Goal: Task Accomplishment & Management: Manage account settings

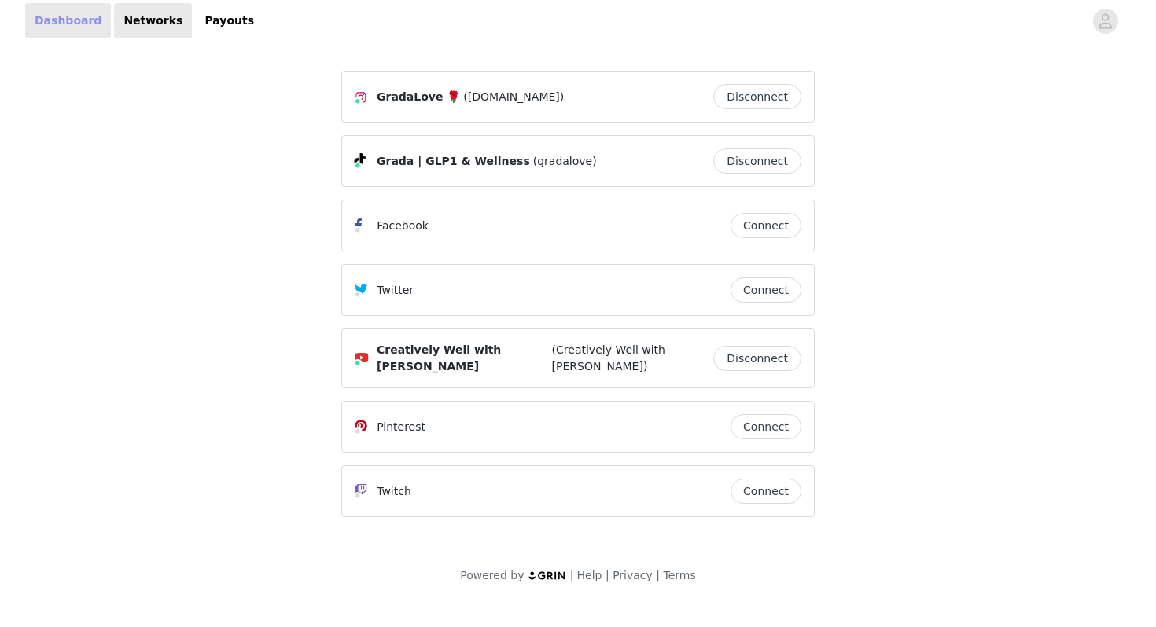
click at [75, 12] on link "Dashboard" at bounding box center [68, 20] width 86 height 35
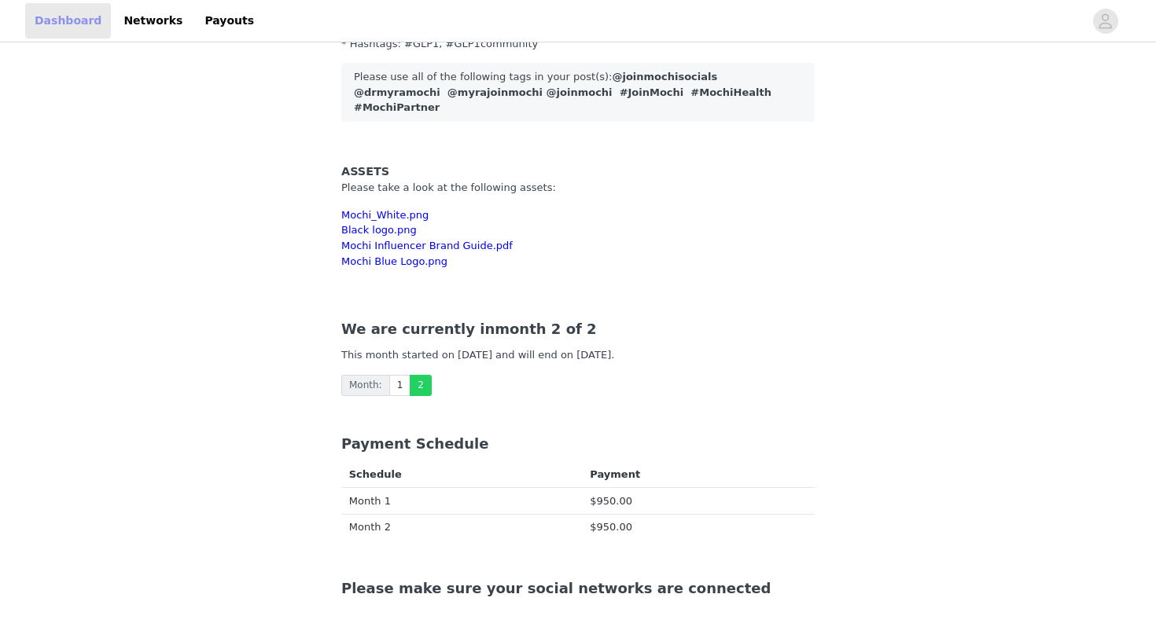
scroll to position [407, 0]
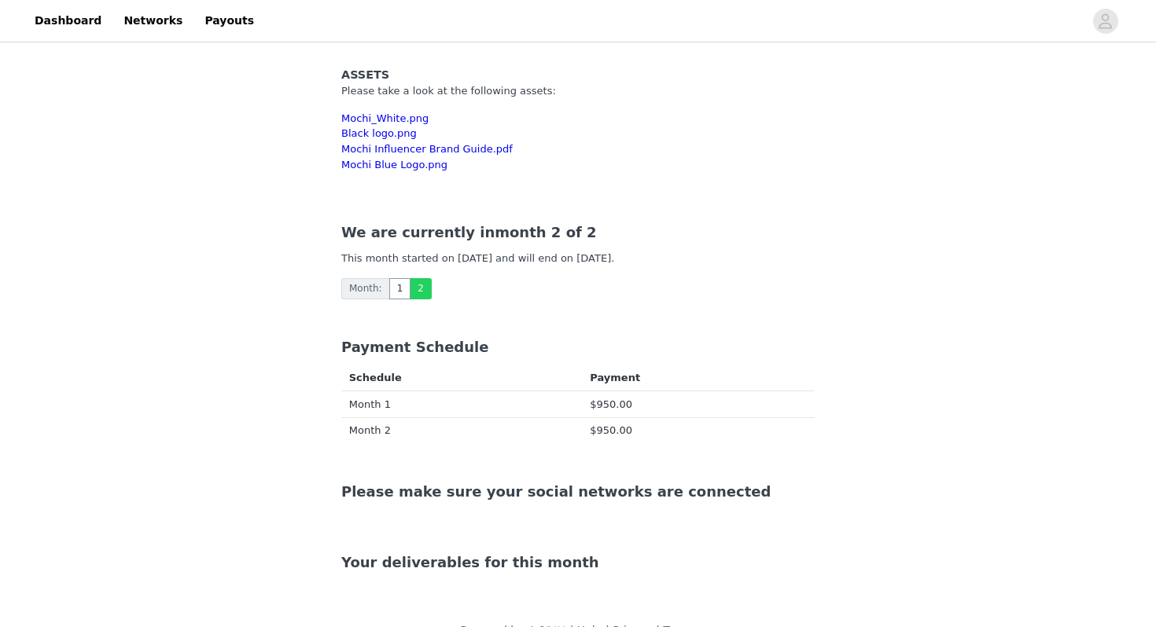
click at [400, 278] on link "1" at bounding box center [400, 288] width 22 height 21
click at [415, 278] on link "2" at bounding box center [421, 288] width 22 height 21
click at [483, 552] on div "Your deliverables for this month" at bounding box center [577, 562] width 473 height 21
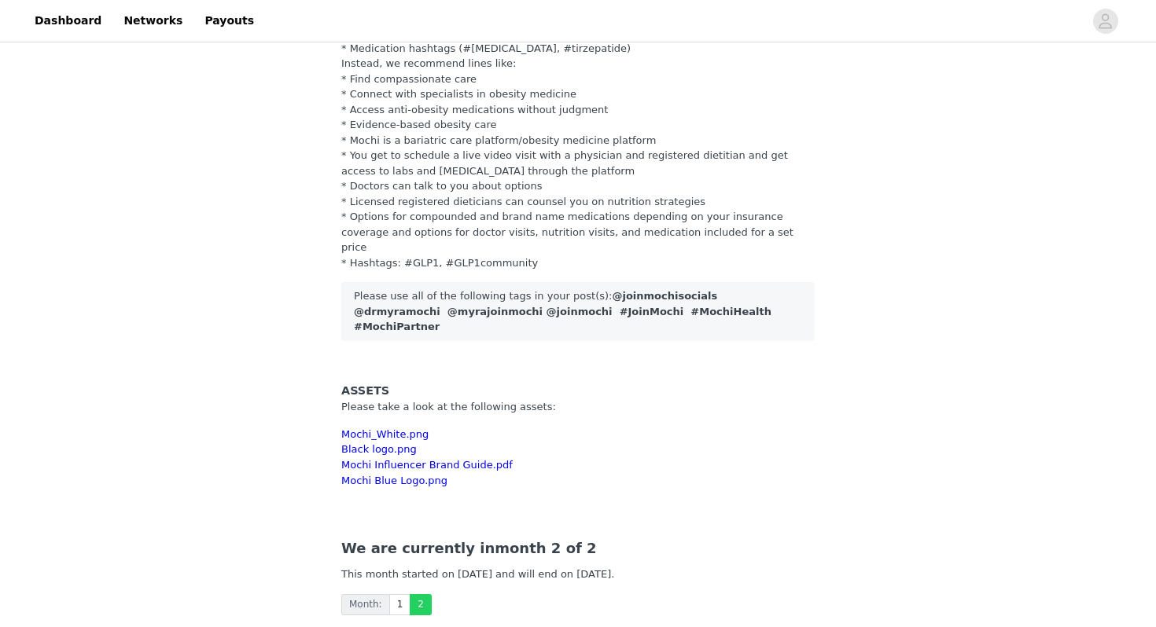
scroll to position [0, 0]
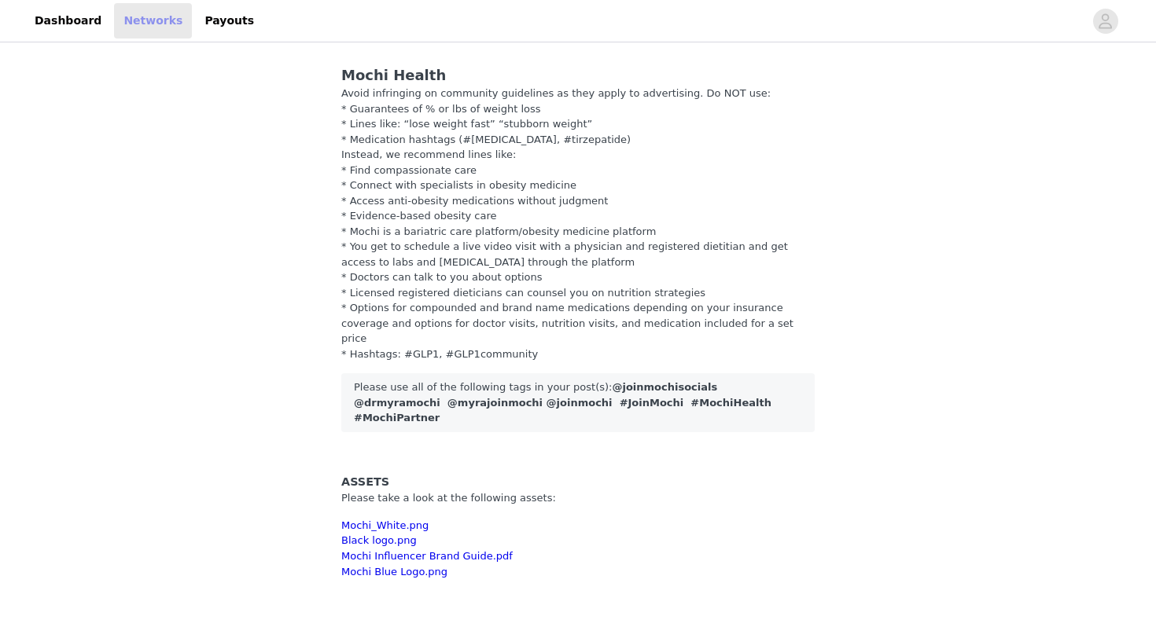
click at [119, 18] on link "Networks" at bounding box center [153, 20] width 78 height 35
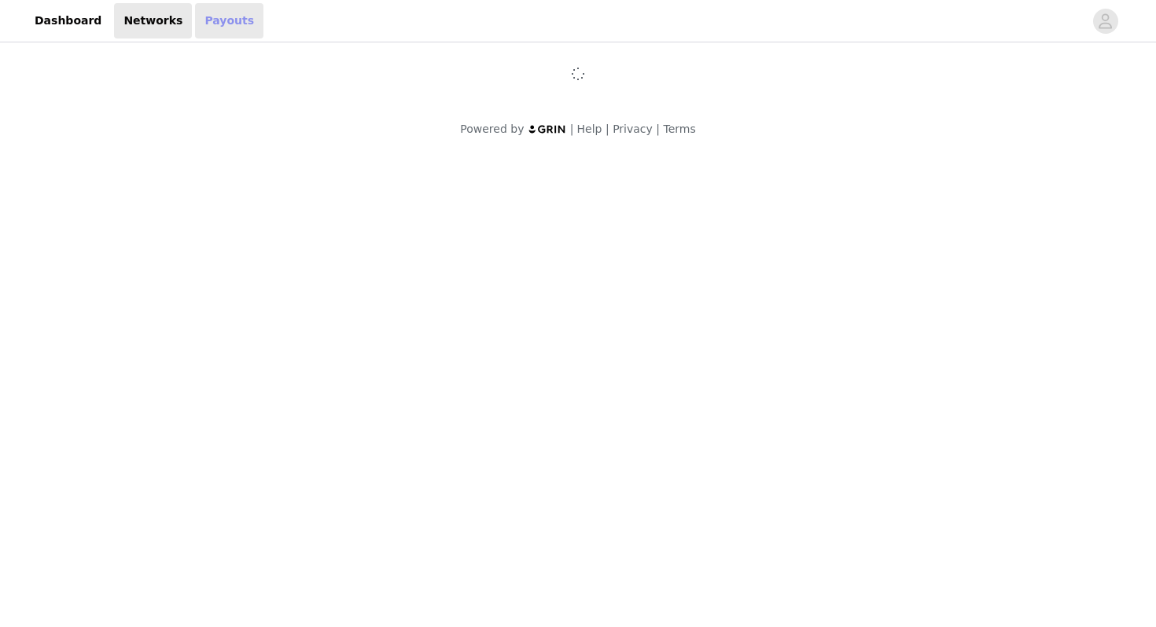
click at [224, 28] on link "Payouts" at bounding box center [229, 20] width 68 height 35
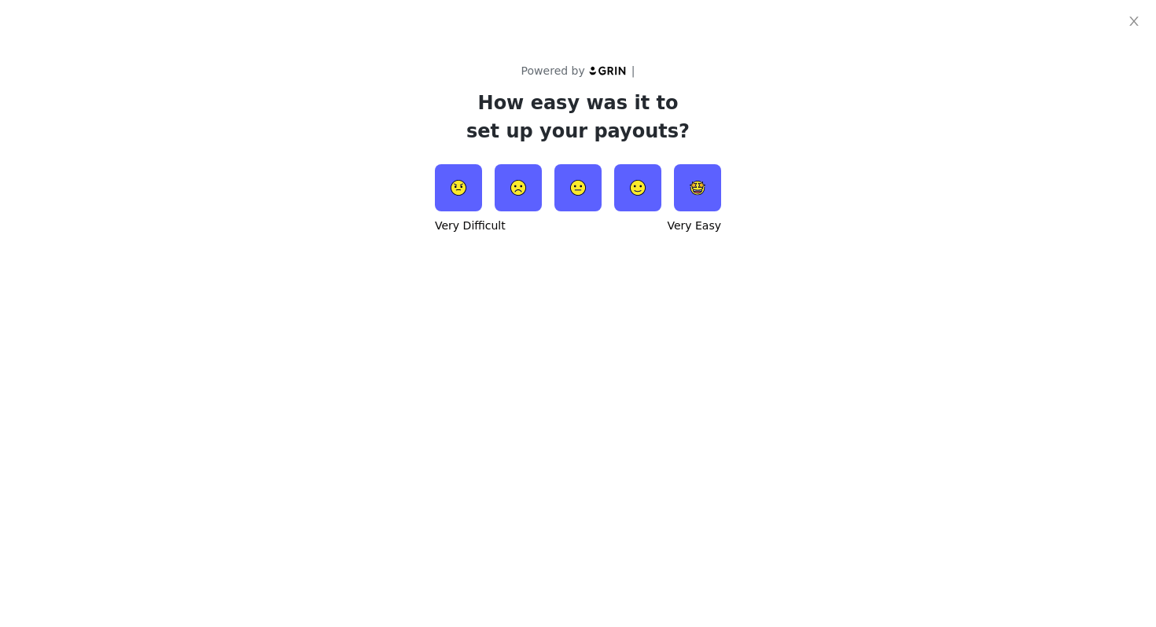
click at [696, 191] on img at bounding box center [697, 187] width 47 height 47
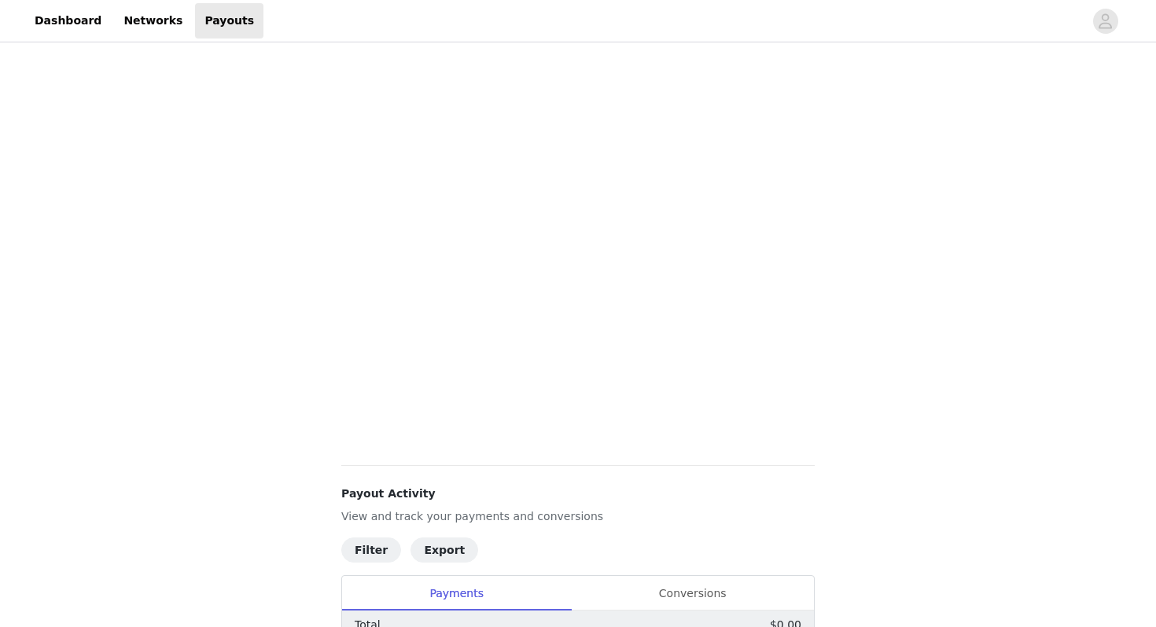
scroll to position [614, 0]
